Goal: Task Accomplishment & Management: Manage account settings

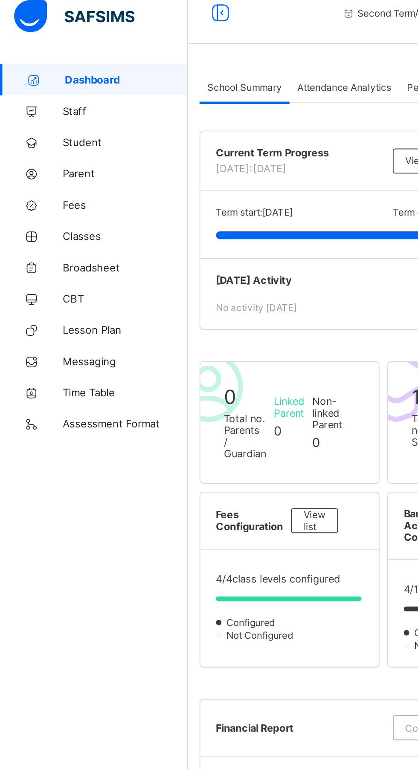
scroll to position [3, 0]
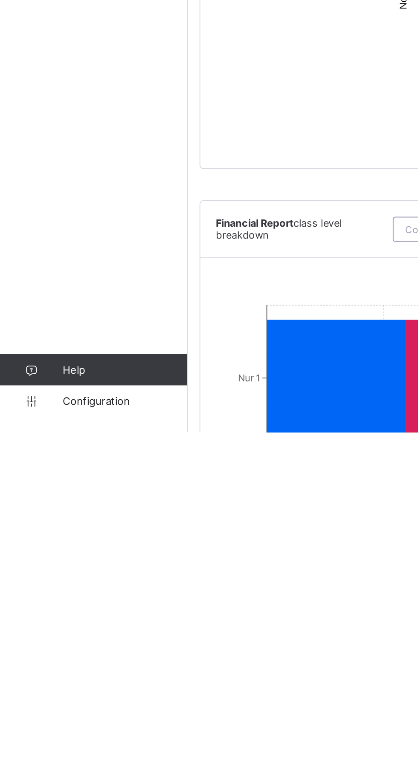
click at [63, 762] on link "Configuration" at bounding box center [51, 753] width 102 height 17
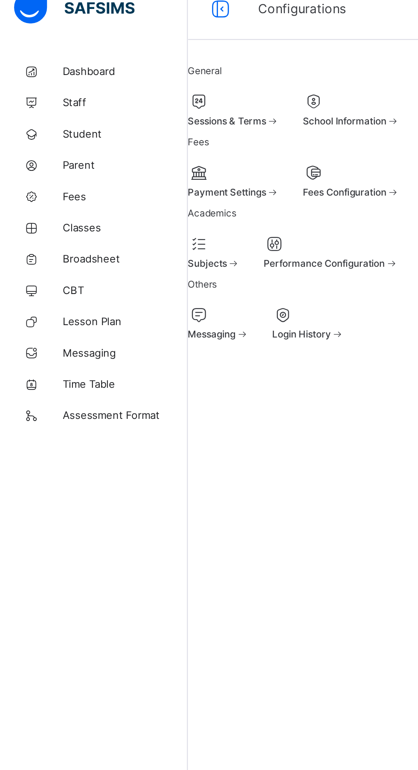
click at [131, 150] on div at bounding box center [116, 145] width 29 height 10
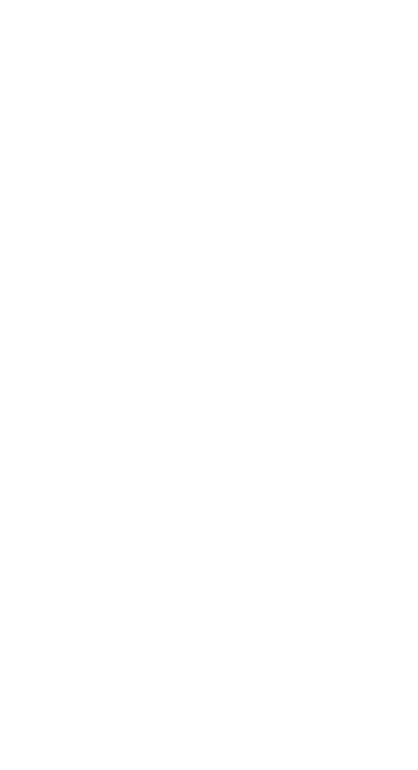
click at [272, 303] on link "2" at bounding box center [276, 297] width 8 height 11
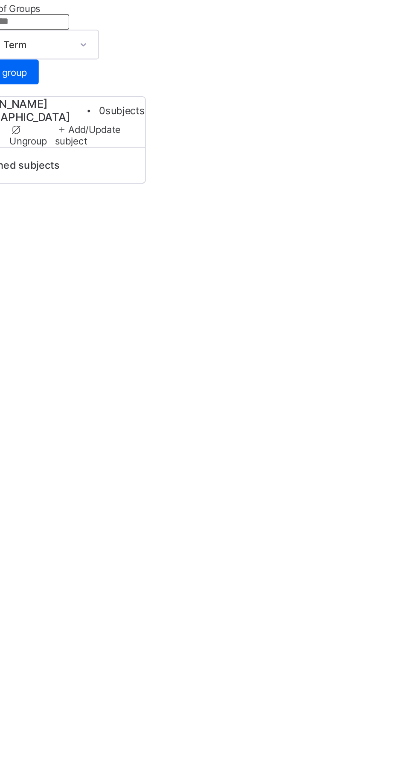
click at [294, 309] on link "3" at bounding box center [298, 303] width 8 height 11
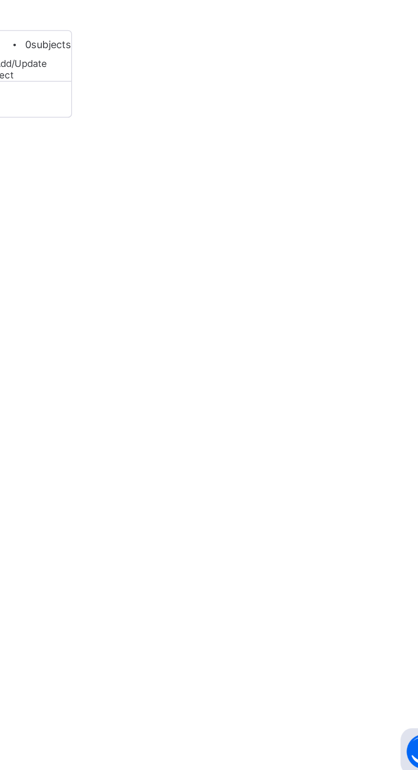
click at [315, 295] on link "4" at bounding box center [319, 289] width 8 height 11
click at [336, 305] on link "5" at bounding box center [340, 299] width 8 height 11
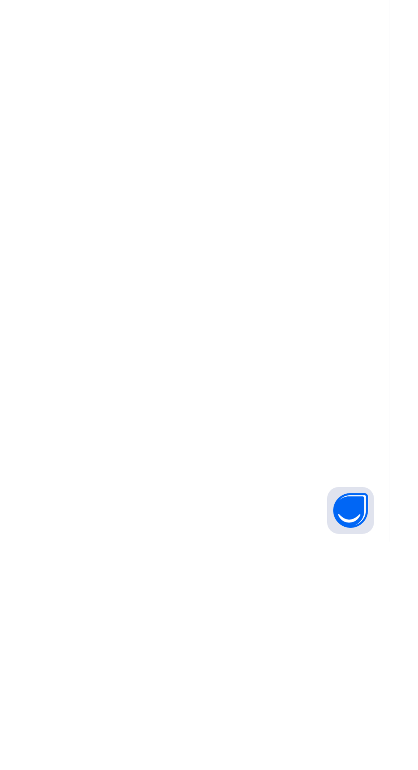
click at [358, 295] on link "6" at bounding box center [362, 289] width 8 height 11
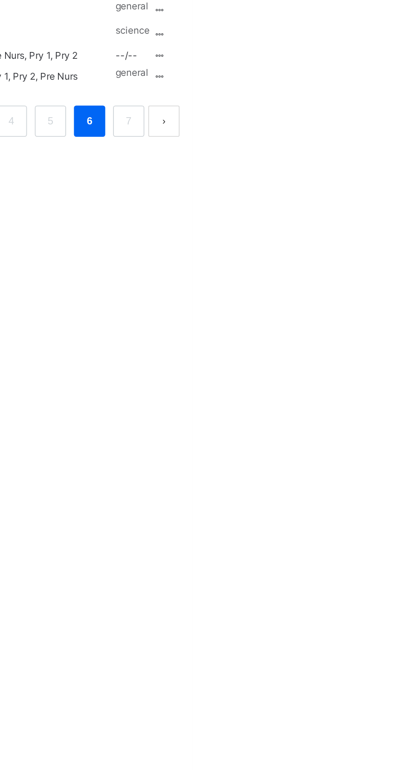
click at [0, 0] on ul "Edit Subject Assign to Level Delete Subject" at bounding box center [0, 0] width 0 height 0
click at [0, 0] on div "Edit Subject" at bounding box center [0, 0] width 0 height 0
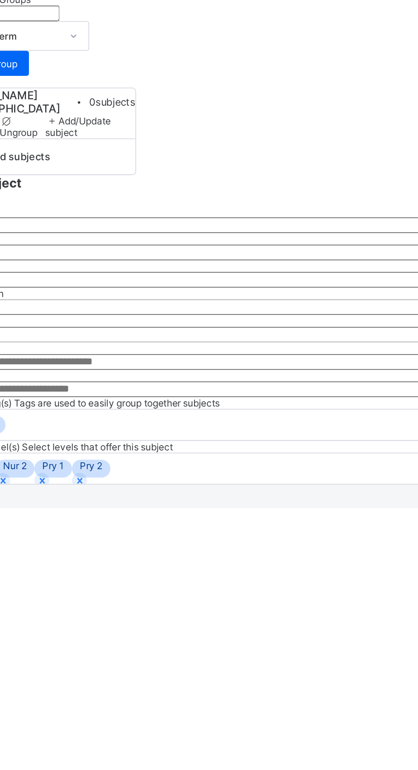
click at [188, 471] on input "***" at bounding box center [259, 466] width 315 height 9
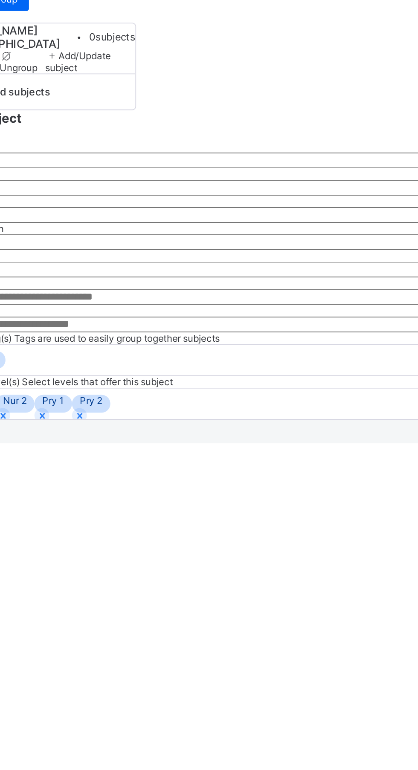
type input "*"
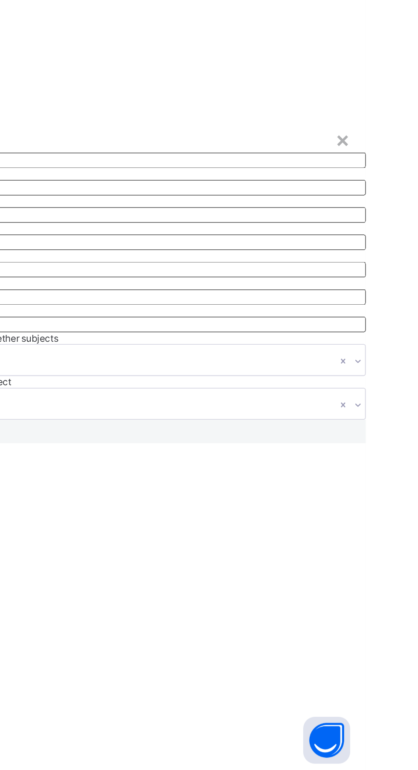
type input "***"
click at [115, 591] on span "Save" at bounding box center [108, 588] width 12 height 6
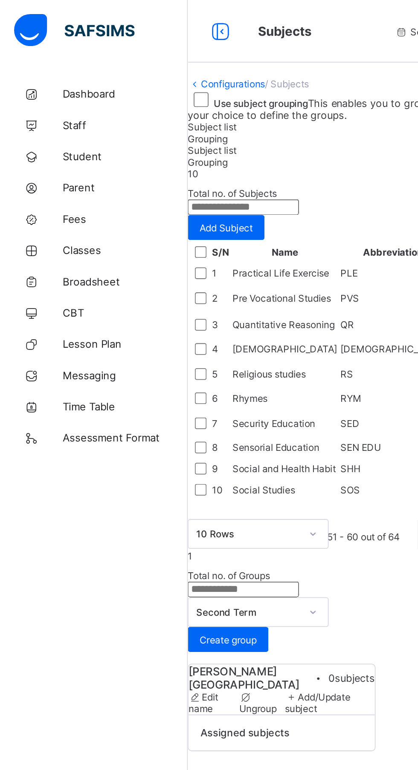
click at [60, 58] on link "Dashboard" at bounding box center [51, 51] width 102 height 17
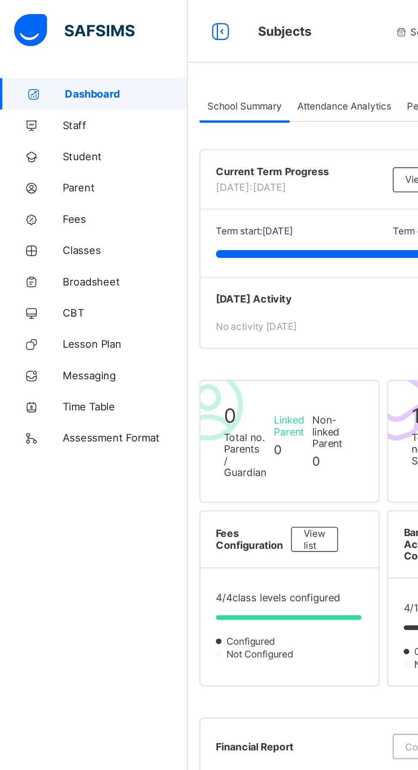
click at [167, 60] on span "Attendance Analytics" at bounding box center [187, 58] width 51 height 6
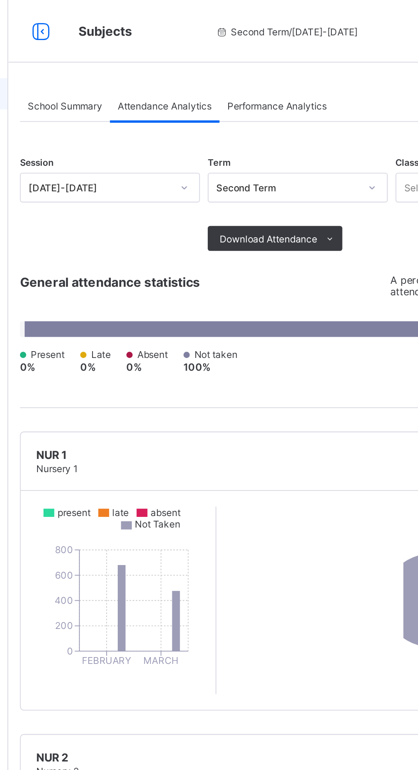
click at [265, 58] on span "Performance Analytics" at bounding box center [249, 58] width 54 height 6
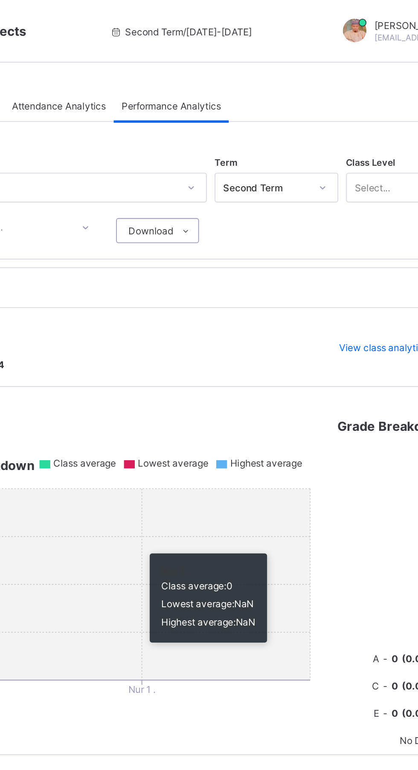
click at [256, 126] on icon at bounding box center [257, 126] width 6 height 6
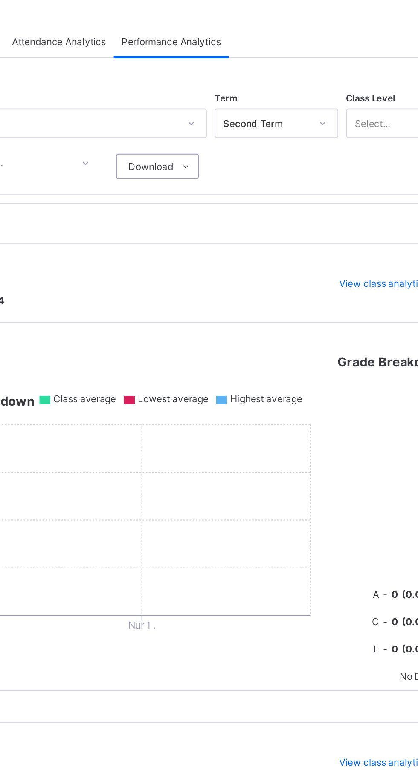
click at [0, 0] on li "Performance Analysis" at bounding box center [0, 0] width 0 height 0
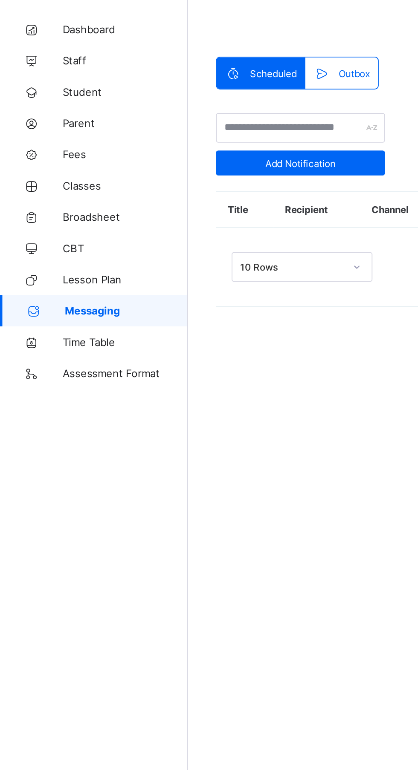
click at [67, 51] on span "Dashboard" at bounding box center [68, 51] width 68 height 7
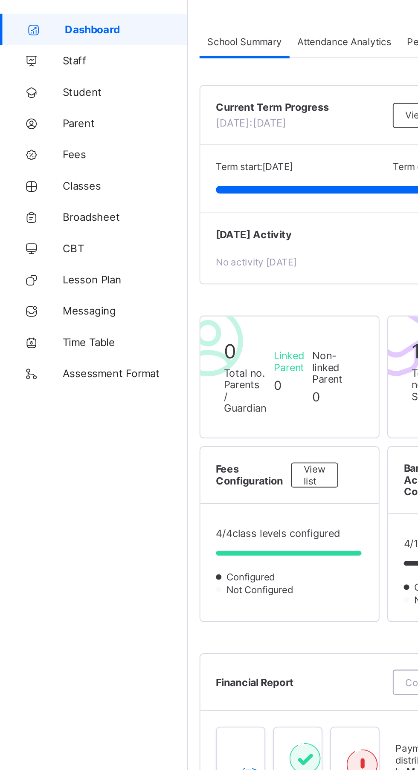
click at [268, 58] on span "Performance Analytics" at bounding box center [249, 58] width 54 height 6
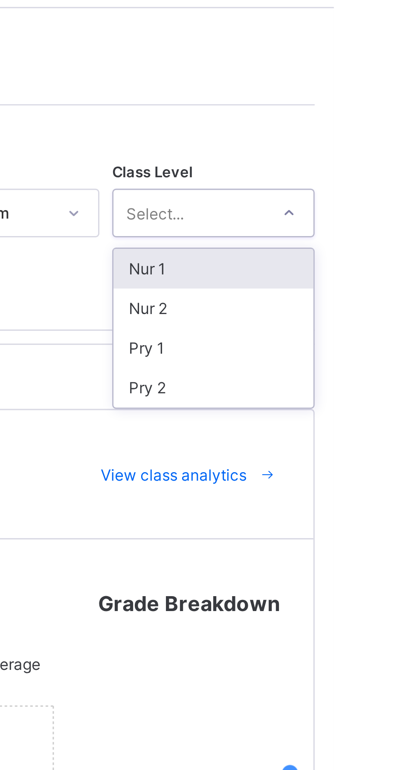
click at [364, 133] on div "Nur 2" at bounding box center [377, 133] width 66 height 13
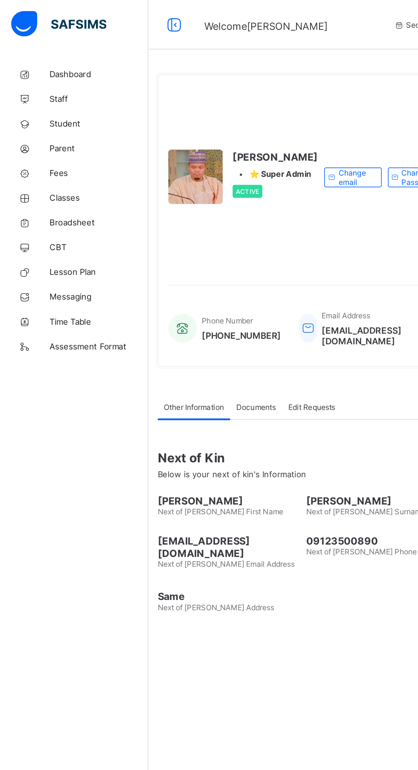
click at [53, 59] on link "Dashboard" at bounding box center [51, 51] width 102 height 17
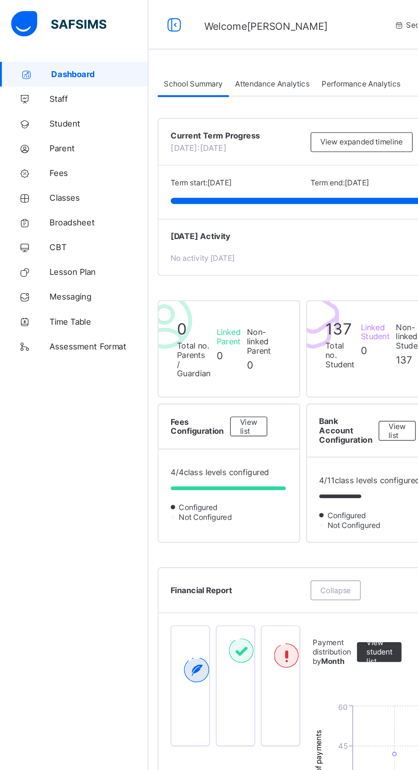
click at [138, 66] on div "School Summary" at bounding box center [133, 57] width 49 height 17
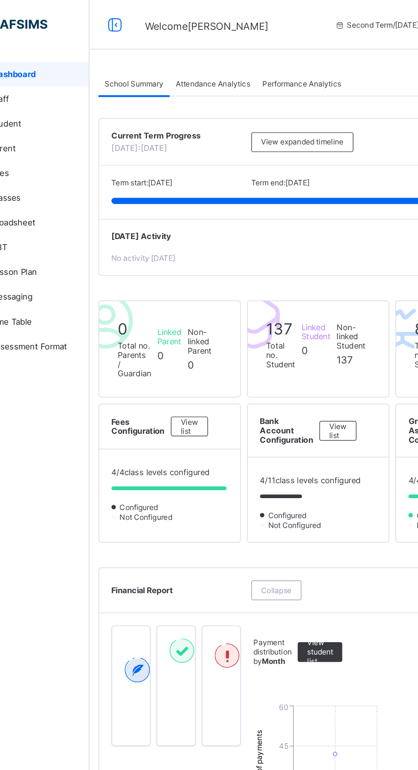
click at [188, 60] on span "Attendance Analytics" at bounding box center [187, 58] width 51 height 6
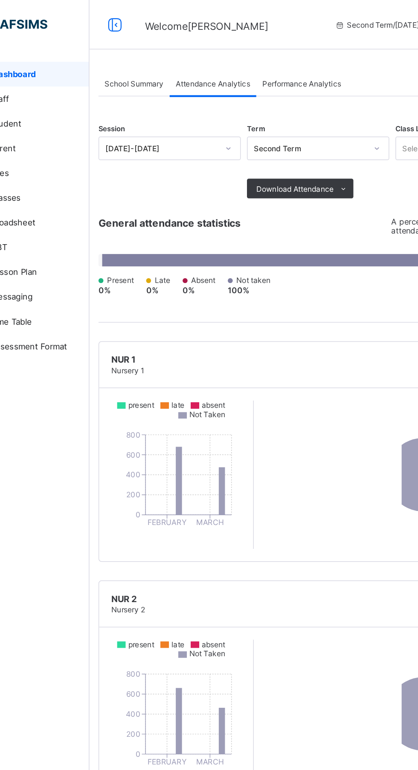
click at [257, 58] on span "Performance Analytics" at bounding box center [249, 58] width 54 height 6
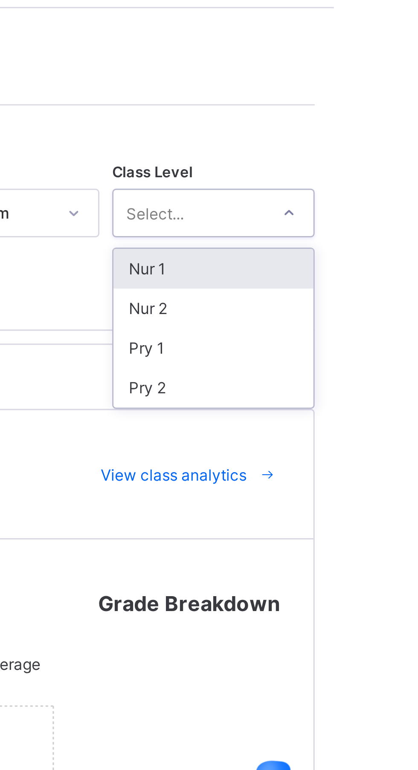
click at [362, 144] on div "Pry 1" at bounding box center [377, 147] width 66 height 13
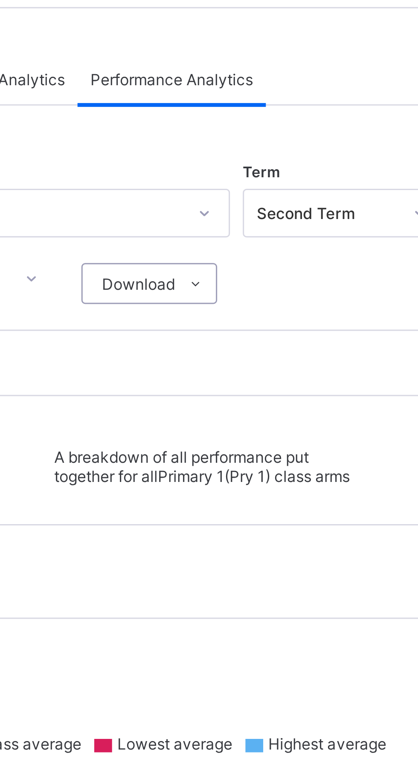
click at [257, 125] on icon at bounding box center [257, 126] width 6 height 6
click at [0, 0] on li "Grade Analysis" at bounding box center [0, 0] width 0 height 0
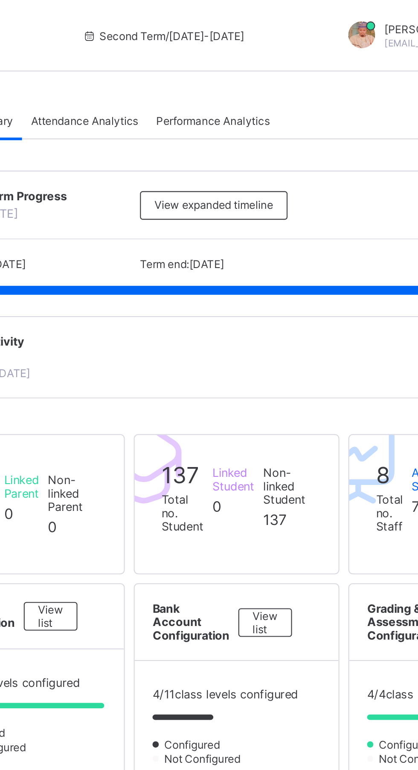
click at [262, 58] on span "Performance Analytics" at bounding box center [249, 58] width 54 height 6
